Goal: Task Accomplishment & Management: Manage account settings

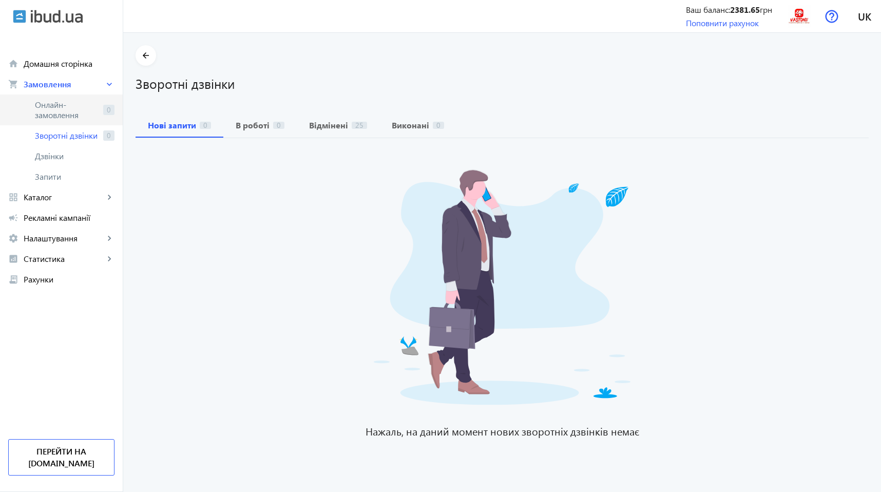
click at [48, 120] on span "Онлайн-замовлення" at bounding box center [67, 110] width 64 height 21
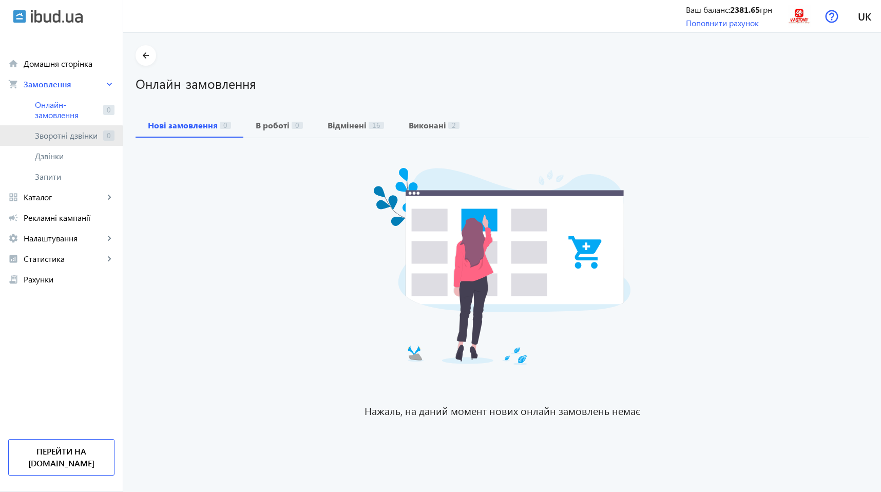
click at [55, 141] on link "Зворотні дзвінки 0" at bounding box center [61, 135] width 123 height 21
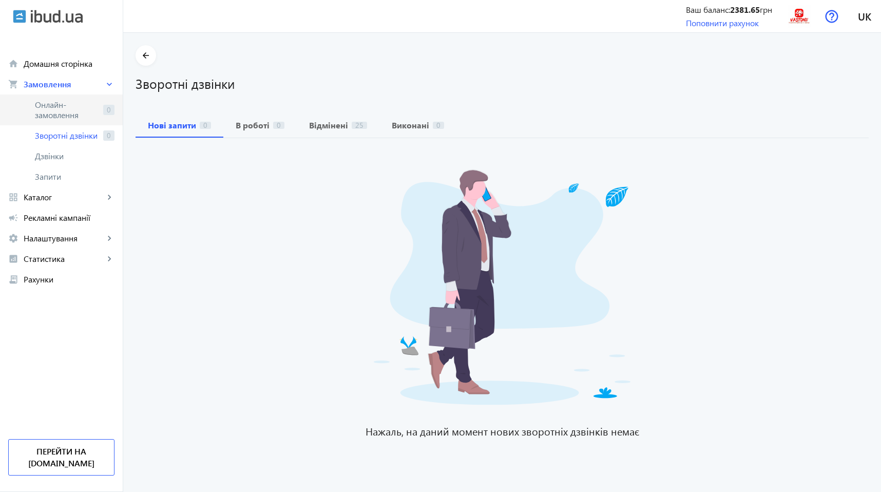
click at [61, 104] on span "Онлайн-замовлення" at bounding box center [67, 110] width 64 height 21
